Goal: Information Seeking & Learning: Learn about a topic

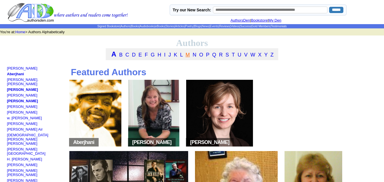
click at [189, 58] on link "M" at bounding box center [188, 55] width 4 height 6
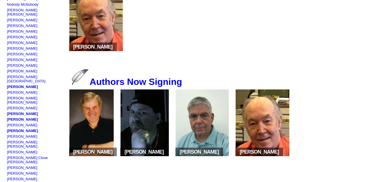
scroll to position [381, 0]
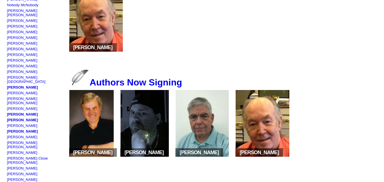
drag, startPoint x: 234, startPoint y: 107, endPoint x: 215, endPoint y: 60, distance: 50.2
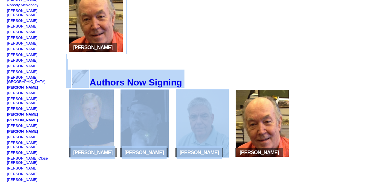
scroll to position [373, 0]
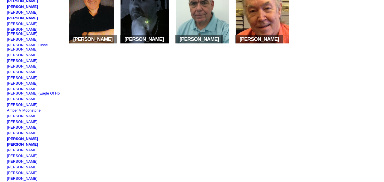
scroll to position [493, 0]
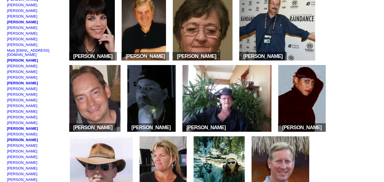
scroll to position [0, 0]
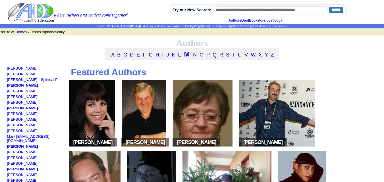
click at [84, 106] on img at bounding box center [92, 113] width 46 height 67
drag, startPoint x: 96, startPoint y: 100, endPoint x: 92, endPoint y: 59, distance: 42.1
click at [196, 60] on td "A B C D E F G H I J K L M N O P Q R S T U V W X Y Z" at bounding box center [192, 54] width 174 height 12
drag, startPoint x: 203, startPoint y: 111, endPoint x: 381, endPoint y: 125, distance: 178.4
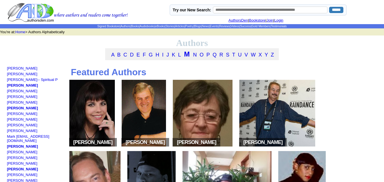
click at [110, 107] on img at bounding box center [92, 113] width 46 height 67
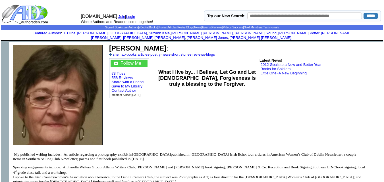
click at [369, 105] on td "Ann Marquette : sitemap · books · articles · poetry · news · short stories · re…" at bounding box center [245, 95] width 276 height 106
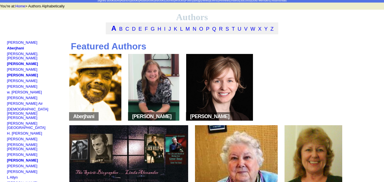
scroll to position [27, 0]
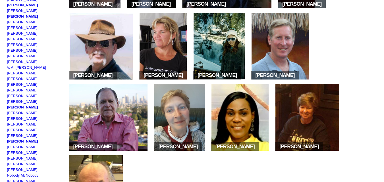
scroll to position [210, 0]
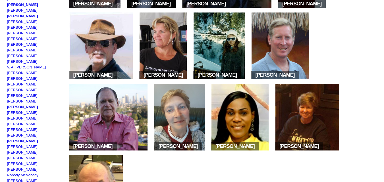
click at [211, 45] on img at bounding box center [219, 46] width 51 height 67
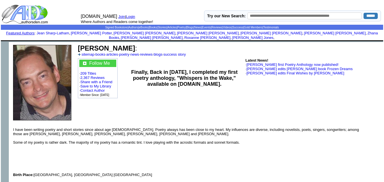
click at [200, 40] on td at bounding box center [192, 40] width 383 height 1
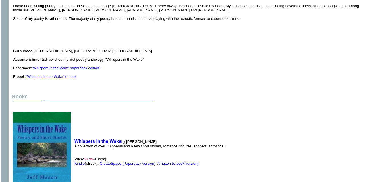
scroll to position [127, 0]
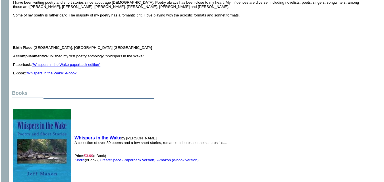
click at [92, 55] on td "I have been writing poetry and short stories since about age 13. Poetry always …" at bounding box center [188, 37] width 351 height 75
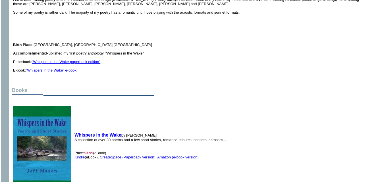
scroll to position [0, 0]
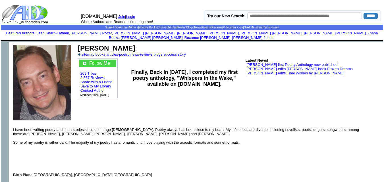
click at [166, 57] on td "Finally, Back in July 2014, I completed my first poetry anthology, "Whispers in…" at bounding box center [184, 78] width 121 height 42
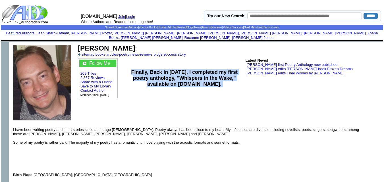
drag, startPoint x: 166, startPoint y: 55, endPoint x: 166, endPoint y: 40, distance: 14.5
click at [166, 44] on tbody "Jeff Mason : sitemap · books · articles · poetry · news · reviews · blogs · suc…" at bounding box center [229, 75] width 305 height 63
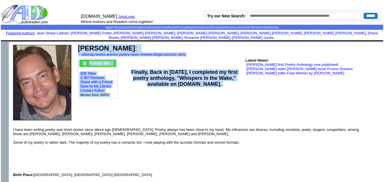
click at [166, 44] on td "Jeff Mason : sitemap · books · articles · poetry · news · reviews · blogs · suc…" at bounding box center [229, 51] width 305 height 14
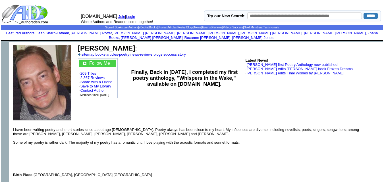
drag, startPoint x: 166, startPoint y: 40, endPoint x: 165, endPoint y: 46, distance: 5.8
click at [165, 46] on td "Jeff Mason : sitemap · books · articles · poetry · news · reviews · blogs · suc…" at bounding box center [229, 51] width 305 height 14
click at [164, 44] on td "Jeff Mason : sitemap · books · articles · poetry · news · reviews · blogs · suc…" at bounding box center [229, 51] width 305 height 14
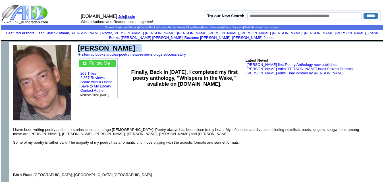
click at [164, 44] on td "Jeff Mason : sitemap · books · articles · poetry · news · reviews · blogs · suc…" at bounding box center [229, 51] width 305 height 14
click at [165, 44] on td "Jeff Mason : sitemap · books · articles · poetry · news · reviews · blogs · suc…" at bounding box center [229, 51] width 305 height 14
drag, startPoint x: 129, startPoint y: 60, endPoint x: 125, endPoint y: 57, distance: 5.2
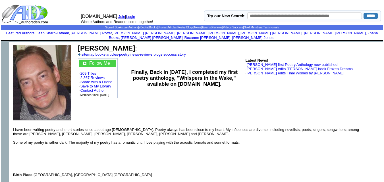
click at [125, 57] on td "Finally, Back in July 2014, I completed my first poetry anthology, "Whispers in…" at bounding box center [184, 78] width 121 height 42
drag, startPoint x: 125, startPoint y: 57, endPoint x: 116, endPoint y: 50, distance: 11.3
click at [116, 50] on tbody "Jeff Mason : sitemap · books · articles · poetry · news · reviews · blogs · suc…" at bounding box center [229, 75] width 305 height 63
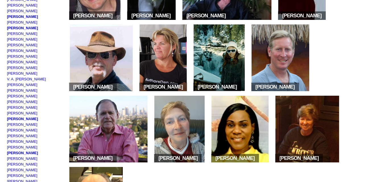
scroll to position [197, 0]
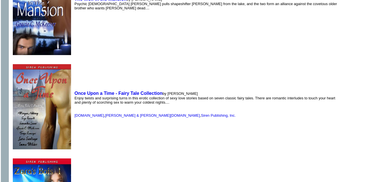
scroll to position [1382, 0]
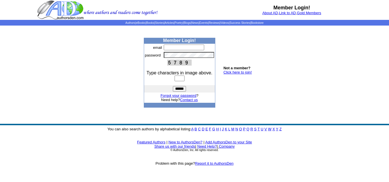
click at [180, 75] on font "Type characters in image above." at bounding box center [179, 73] width 66 height 5
click at [180, 80] on input "text" at bounding box center [179, 79] width 10 height 6
